Goal: Information Seeking & Learning: Learn about a topic

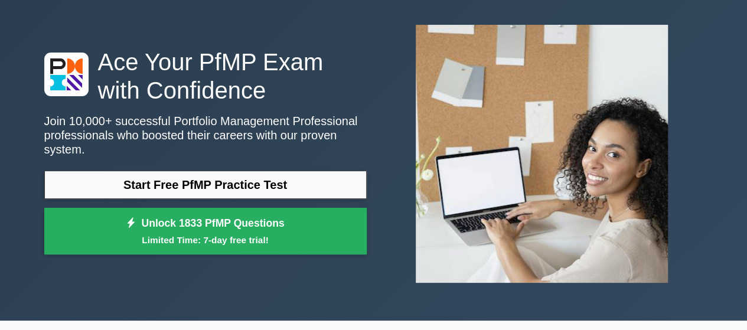
scroll to position [118, 0]
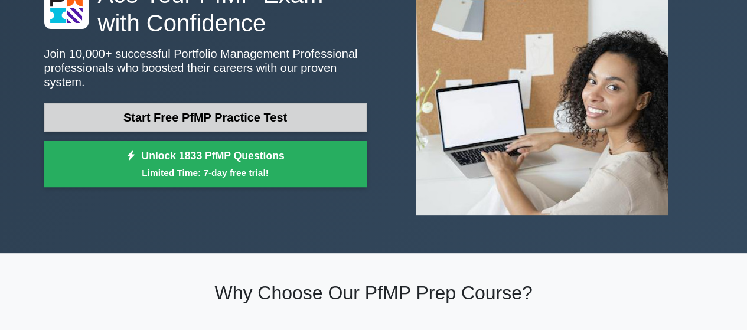
click at [199, 103] on link "Start Free PfMP Practice Test" at bounding box center [205, 117] width 323 height 28
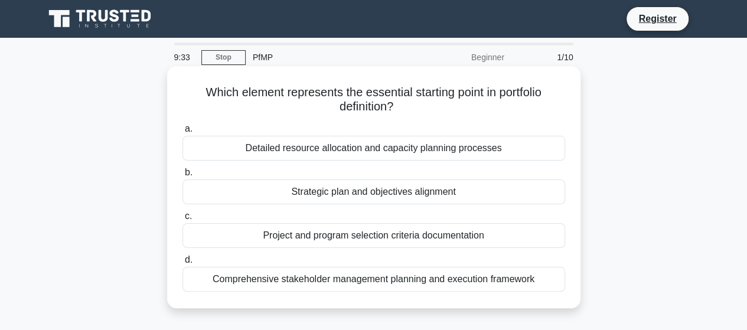
click at [400, 190] on div "Strategic plan and objectives alignment" at bounding box center [374, 192] width 383 height 25
click at [183, 177] on input "b. Strategic plan and objectives alignment" at bounding box center [183, 173] width 0 height 8
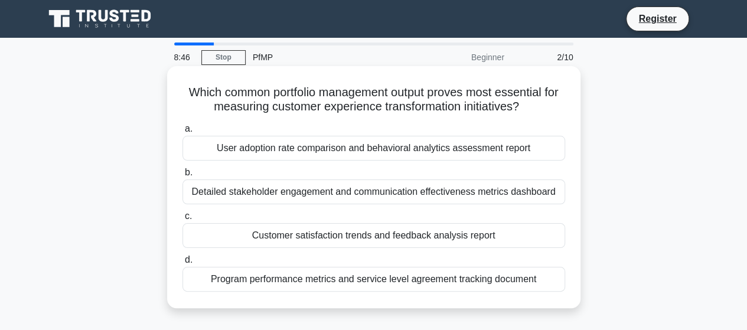
click at [347, 193] on div "Detailed stakeholder engagement and communication effectiveness metrics dashboa…" at bounding box center [374, 192] width 383 height 25
click at [183, 177] on input "b. Detailed stakeholder engagement and communication effectiveness metrics dash…" at bounding box center [183, 173] width 0 height 8
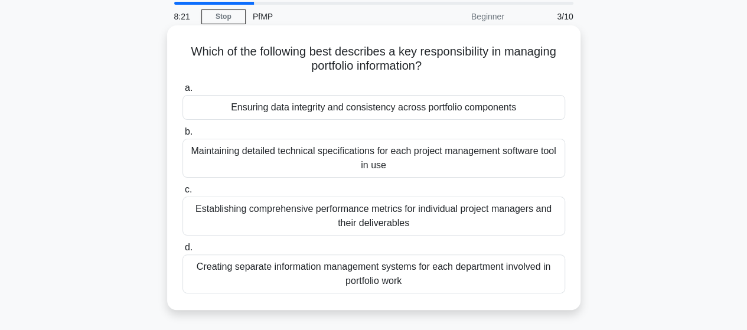
scroll to position [59, 0]
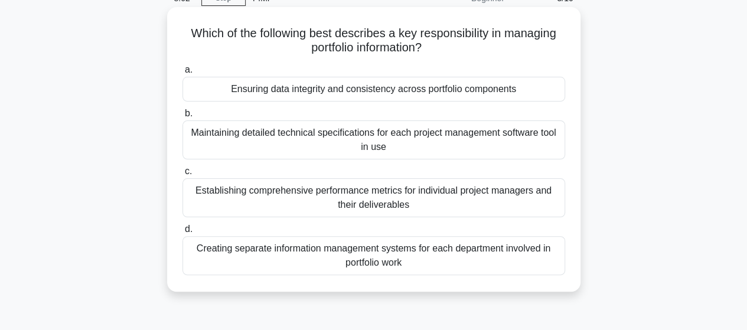
click at [367, 89] on div "Ensuring data integrity and consistency across portfolio components" at bounding box center [374, 89] width 383 height 25
click at [183, 74] on input "a. Ensuring data integrity and consistency across portfolio components" at bounding box center [183, 70] width 0 height 8
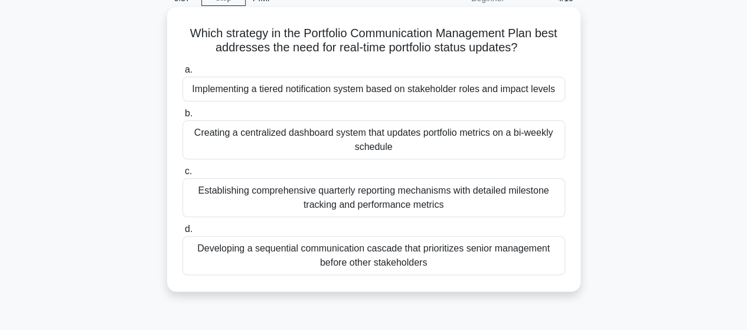
click at [315, 209] on div "Establishing comprehensive quarterly reporting mechanisms with detailed milesto…" at bounding box center [374, 197] width 383 height 39
click at [183, 175] on input "c. Establishing comprehensive quarterly reporting mechanisms with detailed mile…" at bounding box center [183, 172] width 0 height 8
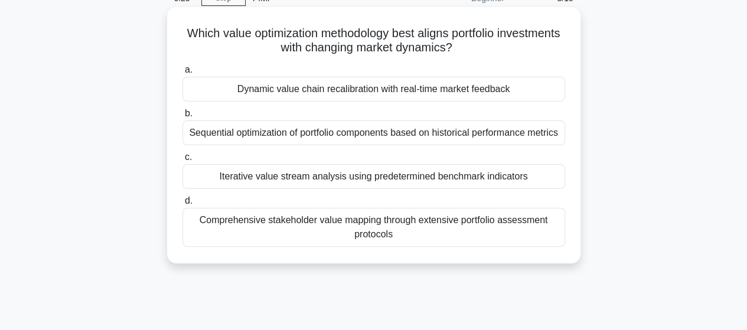
click at [263, 243] on div "Comprehensive stakeholder value mapping through extensive portfolio assessment …" at bounding box center [374, 227] width 383 height 39
click at [183, 205] on input "d. Comprehensive stakeholder value mapping through extensive portfolio assessme…" at bounding box center [183, 201] width 0 height 8
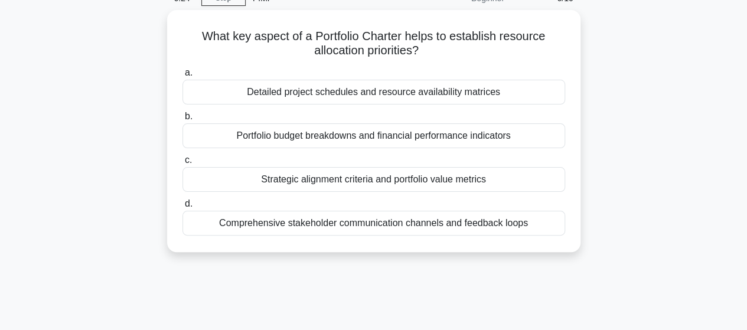
scroll to position [0, 0]
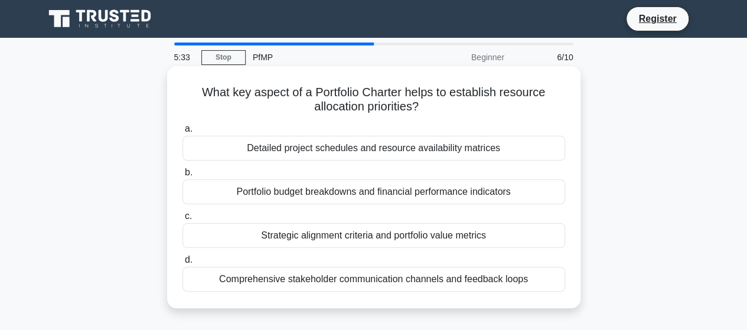
click at [380, 153] on div "Detailed project schedules and resource availability matrices" at bounding box center [374, 148] width 383 height 25
click at [183, 133] on input "a. Detailed project schedules and resource availability matrices" at bounding box center [183, 129] width 0 height 8
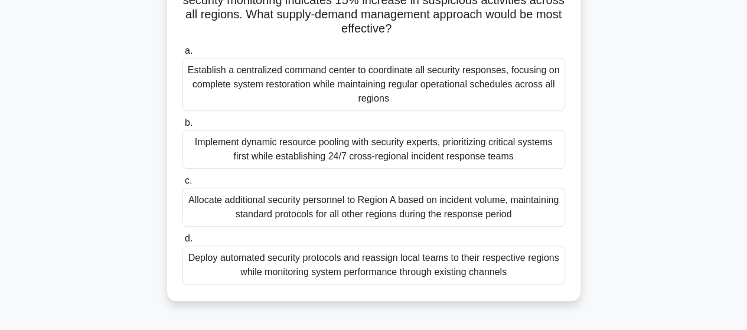
scroll to position [118, 0]
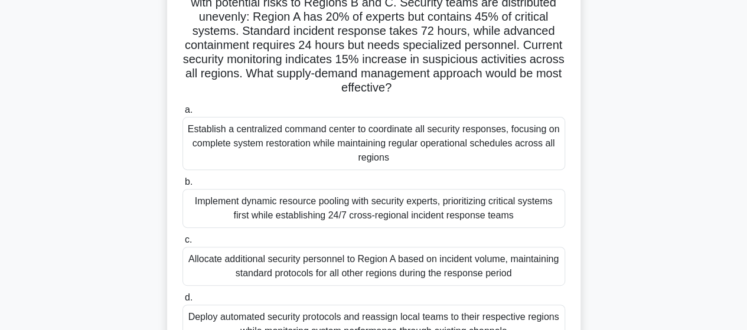
click at [374, 208] on div "Implement dynamic resource pooling with security experts, prioritizing critical…" at bounding box center [374, 208] width 383 height 39
click at [183, 186] on input "b. Implement dynamic resource pooling with security experts, prioritizing criti…" at bounding box center [183, 182] width 0 height 8
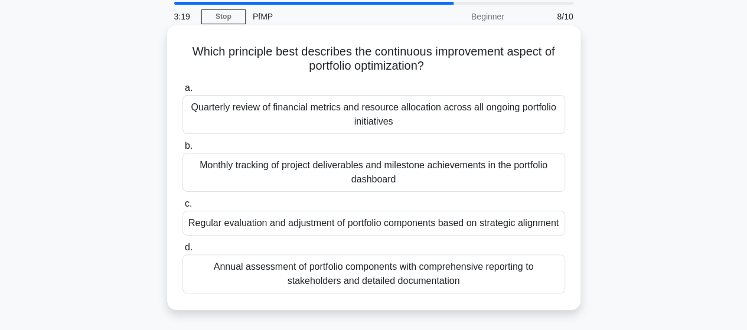
scroll to position [59, 0]
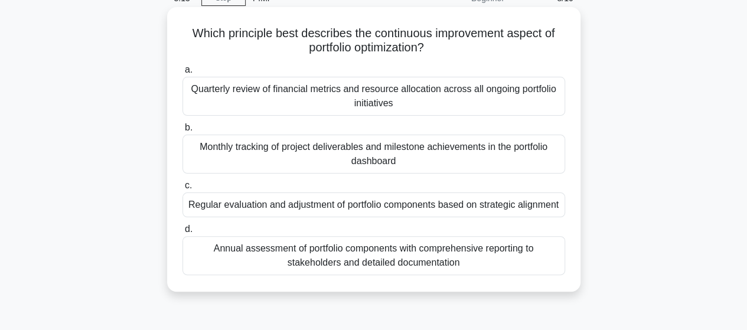
click at [328, 212] on div "Regular evaluation and adjustment of portfolio components based on strategic al…" at bounding box center [374, 205] width 383 height 25
click at [183, 190] on input "c. Regular evaluation and adjustment of portfolio components based on strategic…" at bounding box center [183, 186] width 0 height 8
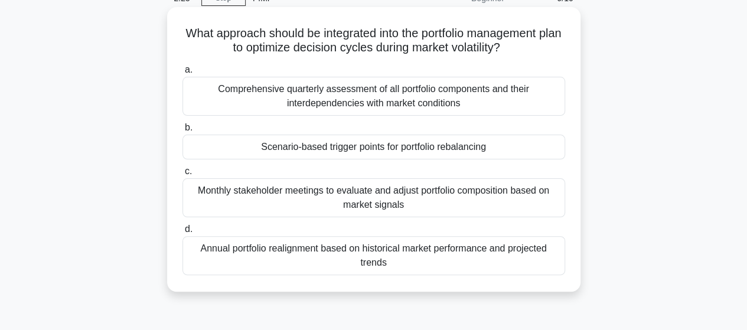
click at [390, 150] on div "Scenario-based trigger points for portfolio rebalancing" at bounding box center [374, 147] width 383 height 25
click at [183, 132] on input "b. Scenario-based trigger points for portfolio rebalancing" at bounding box center [183, 128] width 0 height 8
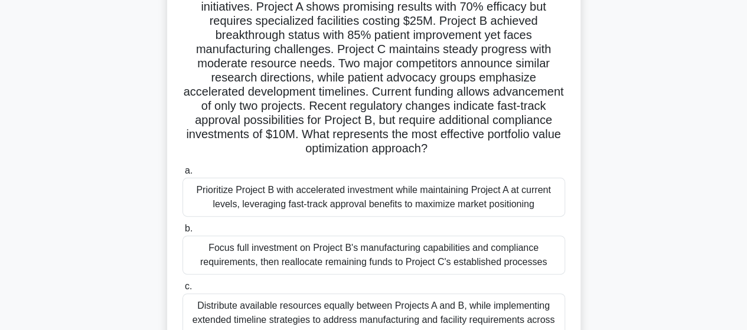
scroll to position [118, 0]
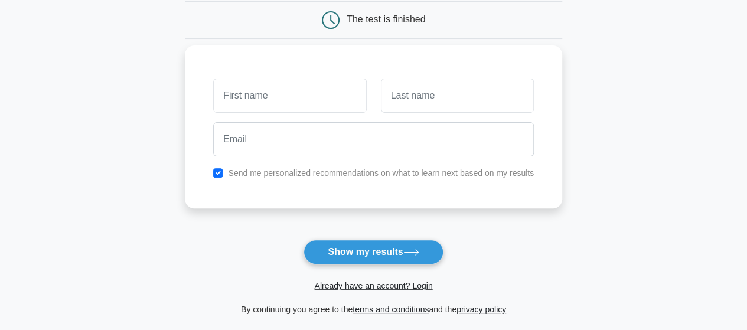
type input "Roz"
click at [432, 103] on input "text" at bounding box center [457, 96] width 153 height 34
type input "islam"
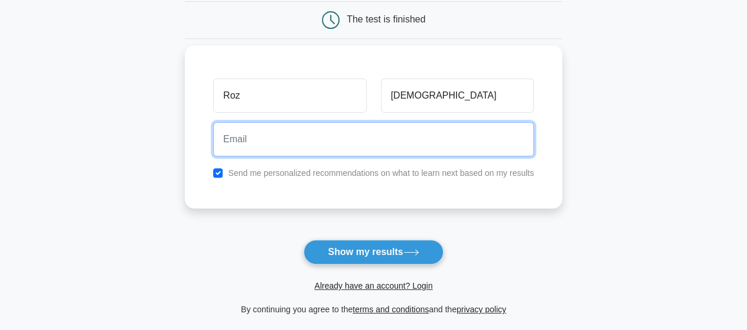
click at [309, 142] on input "email" at bounding box center [373, 139] width 321 height 34
type input "shorifulpksf@gmail.com"
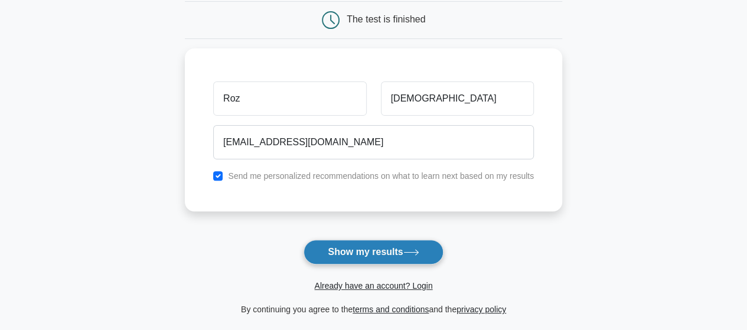
click at [370, 256] on button "Show my results" at bounding box center [373, 252] width 139 height 25
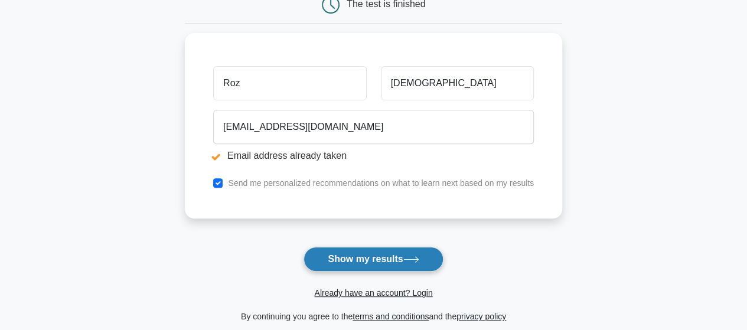
click at [367, 263] on button "Show my results" at bounding box center [373, 259] width 139 height 25
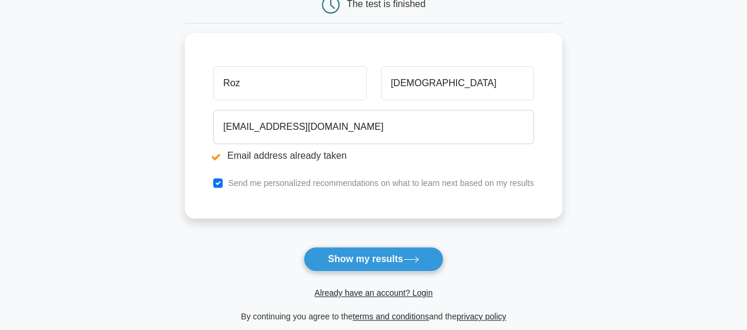
scroll to position [177, 0]
drag, startPoint x: 245, startPoint y: 76, endPoint x: 161, endPoint y: 80, distance: 84.0
click at [167, 77] on main "Email address already taken Wait, there is more! Continue to see your result Th…" at bounding box center [373, 107] width 747 height 492
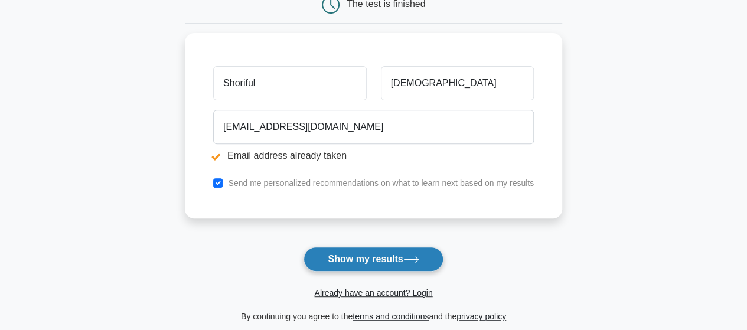
type input "Shoriful"
click at [344, 253] on button "Show my results" at bounding box center [373, 259] width 139 height 25
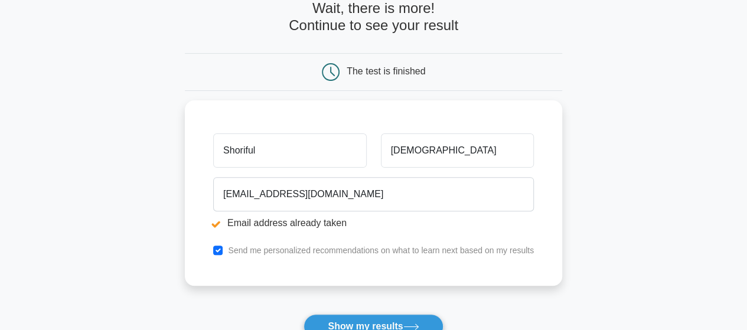
scroll to position [118, 0]
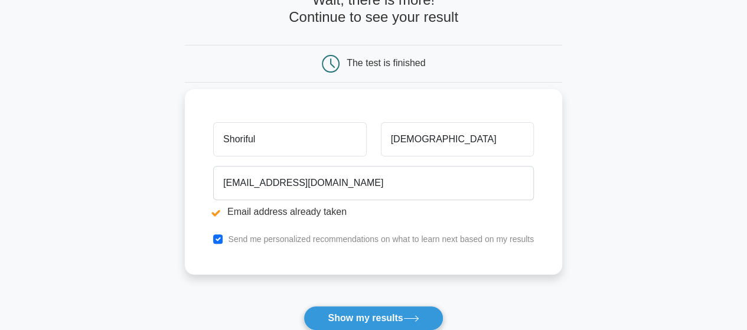
drag, startPoint x: 228, startPoint y: 138, endPoint x: 216, endPoint y: 138, distance: 11.8
click at [216, 138] on input "Shoriful" at bounding box center [289, 139] width 153 height 34
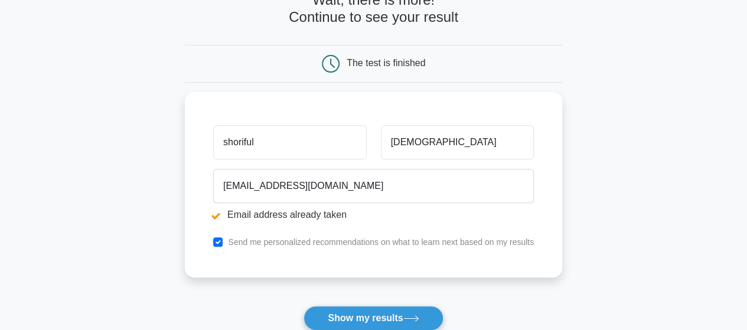
type input "shoriful"
click at [134, 187] on main "Email address already taken Wait, there is more! Continue to see your result Th…" at bounding box center [373, 166] width 747 height 492
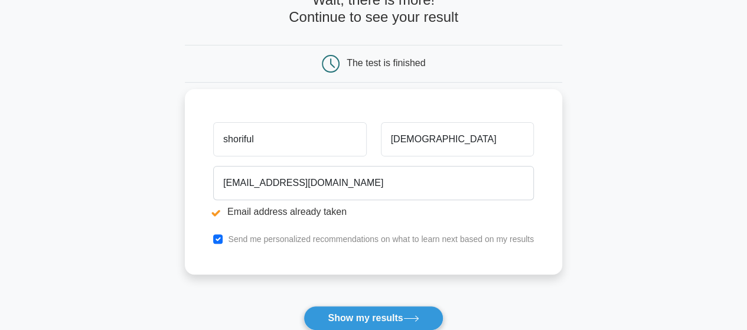
scroll to position [236, 0]
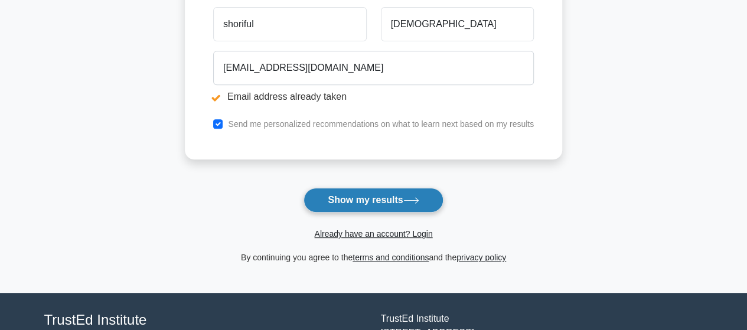
click at [339, 193] on button "Show my results" at bounding box center [373, 200] width 139 height 25
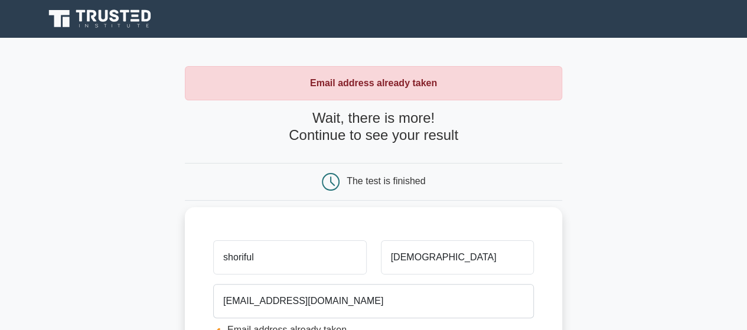
scroll to position [236, 0]
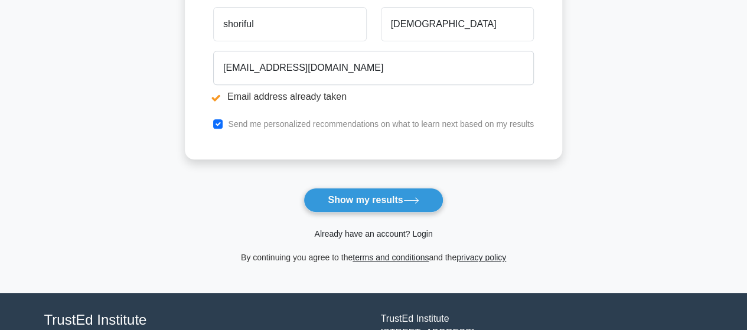
click at [367, 232] on link "Already have an account? Login" at bounding box center [373, 233] width 118 height 9
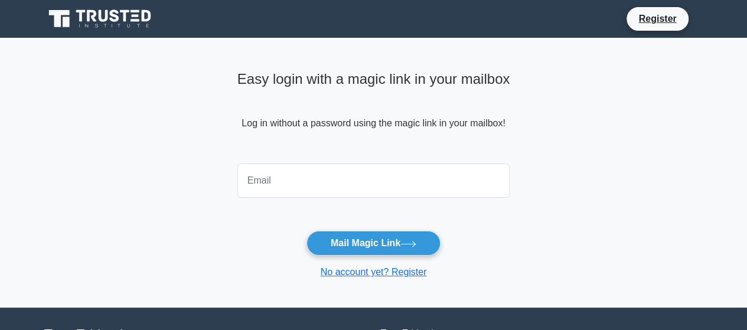
click at [295, 183] on input "email" at bounding box center [373, 181] width 273 height 34
type input "shorifulpksf@gmail.com"
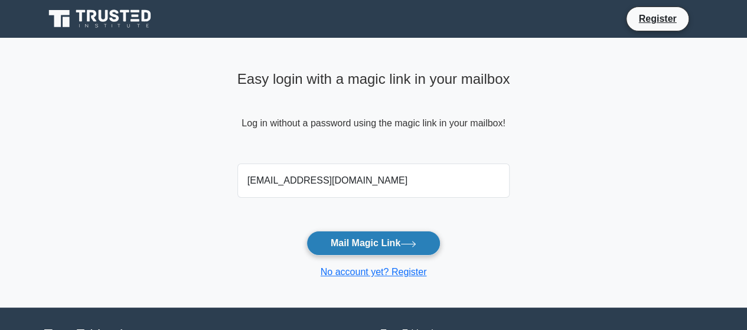
click at [360, 243] on button "Mail Magic Link" at bounding box center [374, 243] width 134 height 25
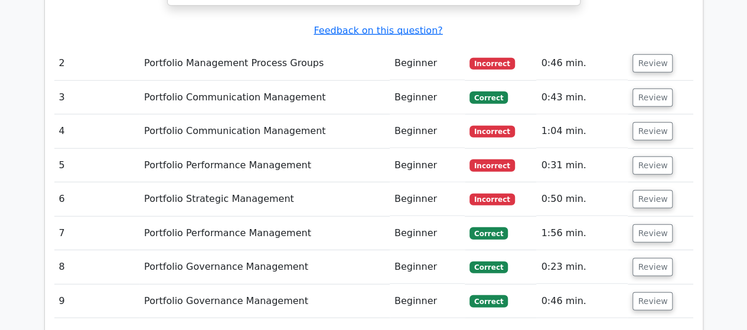
scroll to position [1477, 0]
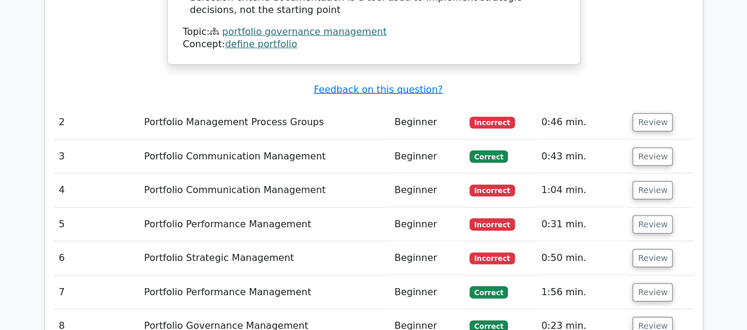
click at [496, 117] on span "Incorrect" at bounding box center [492, 123] width 45 height 12
click at [656, 113] on button "Review" at bounding box center [653, 122] width 40 height 18
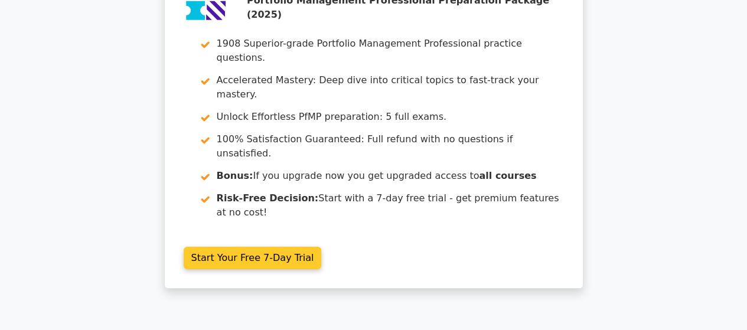
scroll to position [2009, 0]
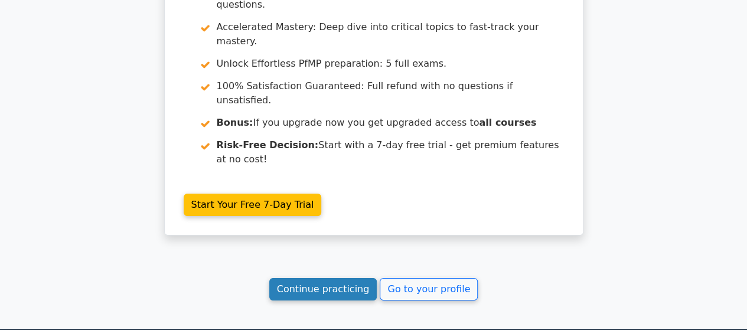
click at [338, 278] on link "Continue practicing" at bounding box center [323, 289] width 108 height 22
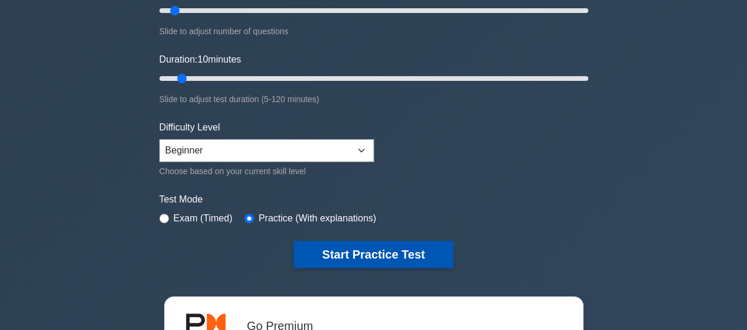
scroll to position [354, 0]
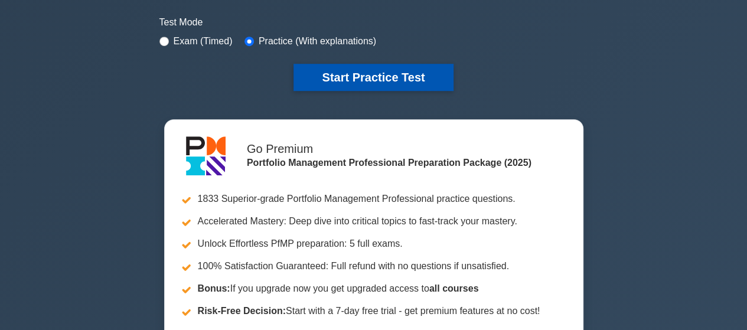
click at [363, 75] on button "Start Practice Test" at bounding box center [374, 77] width 160 height 27
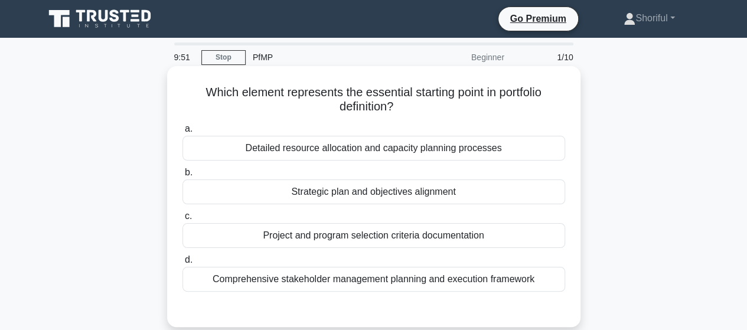
click at [409, 192] on div "Strategic plan and objectives alignment" at bounding box center [374, 192] width 383 height 25
click at [183, 177] on input "b. Strategic plan and objectives alignment" at bounding box center [183, 173] width 0 height 8
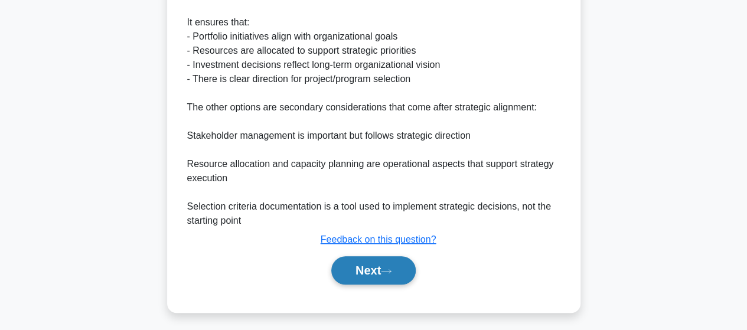
scroll to position [368, 0]
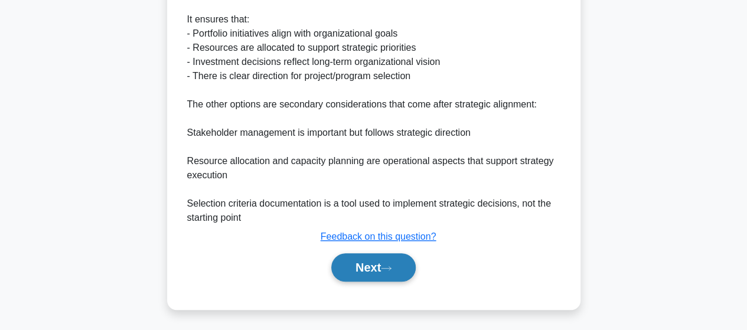
click at [376, 268] on button "Next" at bounding box center [373, 267] width 84 height 28
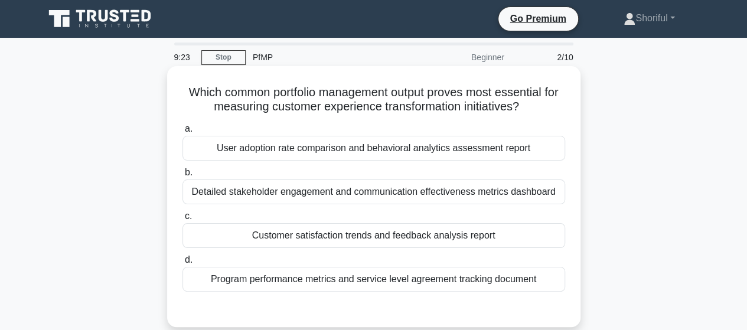
scroll to position [59, 0]
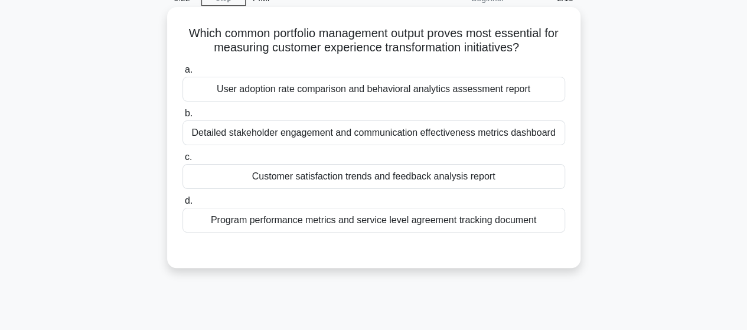
click at [372, 179] on div "Customer satisfaction trends and feedback analysis report" at bounding box center [374, 176] width 383 height 25
click at [183, 161] on input "c. Customer satisfaction trends and feedback analysis report" at bounding box center [183, 158] width 0 height 8
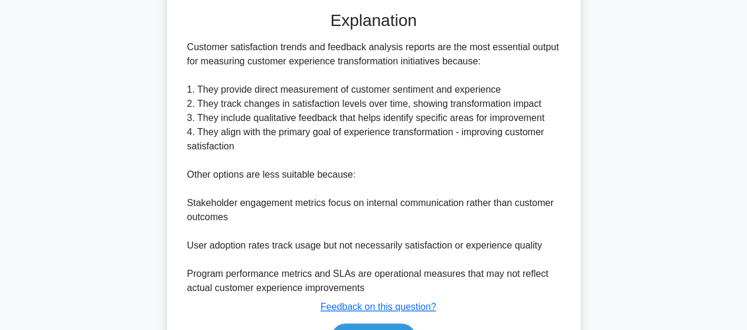
scroll to position [368, 0]
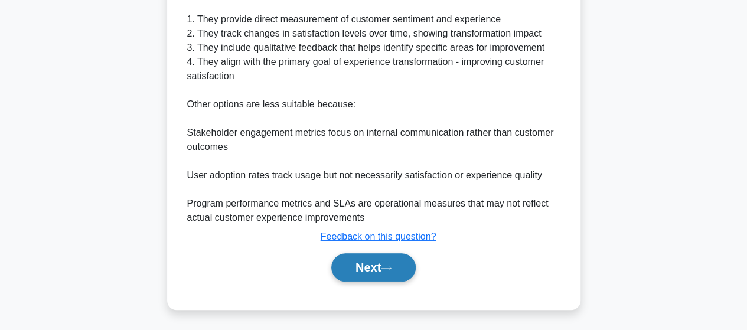
click at [370, 266] on button "Next" at bounding box center [373, 267] width 84 height 28
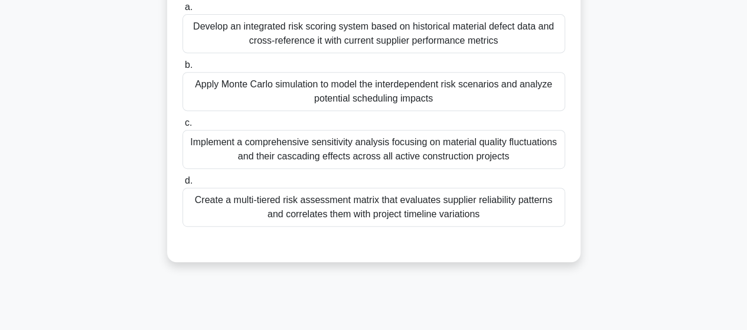
scroll to position [236, 0]
click at [396, 214] on div "Create a multi-tiered risk assessment matrix that evaluates supplier reliabilit…" at bounding box center [374, 206] width 383 height 39
click at [183, 184] on input "d. Create a multi-tiered risk assessment matrix that evaluates supplier reliabi…" at bounding box center [183, 180] width 0 height 8
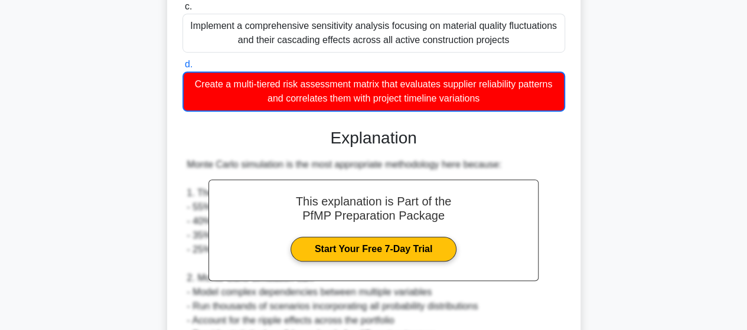
scroll to position [414, 0]
